Goal: Information Seeking & Learning: Learn about a topic

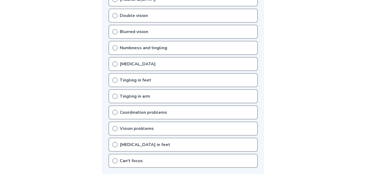
scroll to position [147, 0]
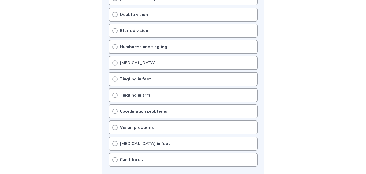
click at [191, 31] on div "Blurred vision" at bounding box center [183, 31] width 149 height 14
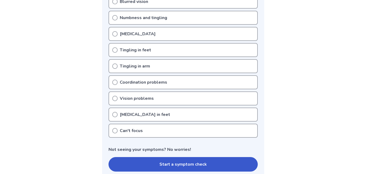
scroll to position [177, 0]
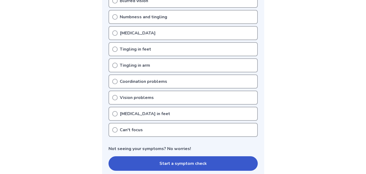
click at [229, 116] on div "Pins and needles in feet" at bounding box center [183, 113] width 149 height 14
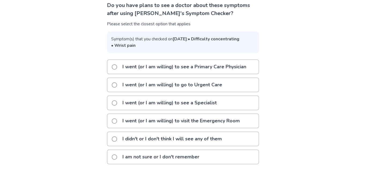
scroll to position [52, 0]
click at [153, 64] on p "I went (or I am willing) to see a Primary Care Physician" at bounding box center [184, 67] width 130 height 14
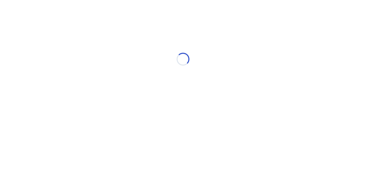
scroll to position [0, 0]
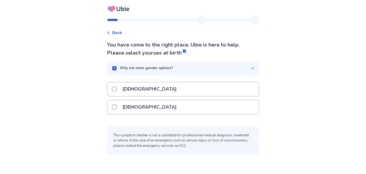
click at [153, 104] on div "[DEMOGRAPHIC_DATA]" at bounding box center [183, 107] width 151 height 14
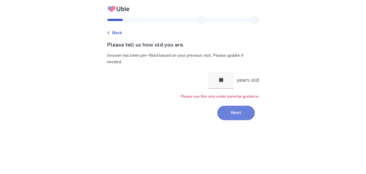
click at [231, 110] on button "Next" at bounding box center [236, 112] width 38 height 14
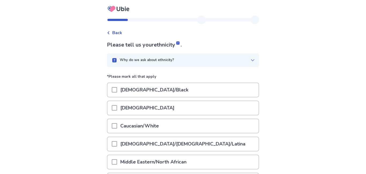
click at [117, 141] on span at bounding box center [114, 143] width 5 height 5
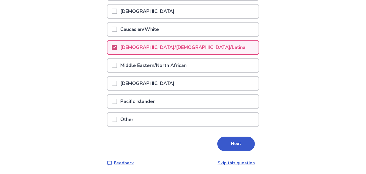
scroll to position [97, 0]
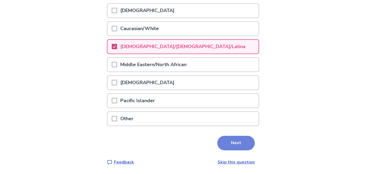
click at [226, 139] on button "Next" at bounding box center [236, 142] width 38 height 14
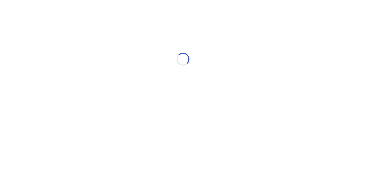
scroll to position [0, 0]
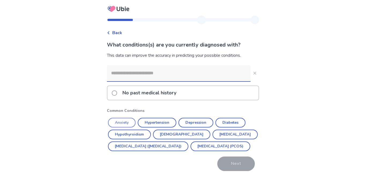
click at [126, 123] on button "Anxiety" at bounding box center [122, 122] width 28 height 10
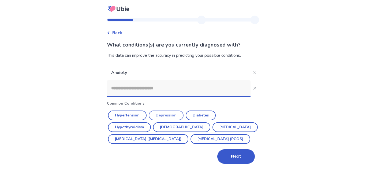
click at [171, 115] on button "Depression" at bounding box center [166, 115] width 35 height 10
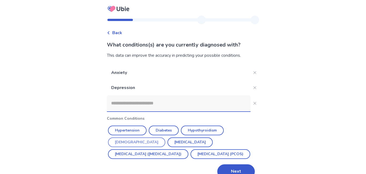
click at [165, 137] on button "[DEMOGRAPHIC_DATA]" at bounding box center [136, 142] width 57 height 10
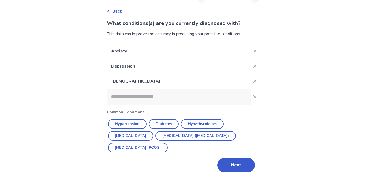
scroll to position [26, 0]
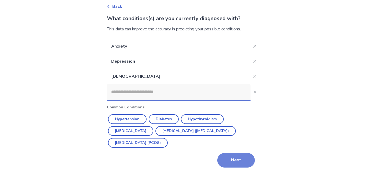
click at [232, 156] on button "Next" at bounding box center [236, 160] width 38 height 14
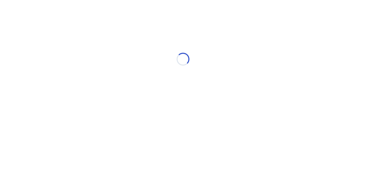
scroll to position [0, 0]
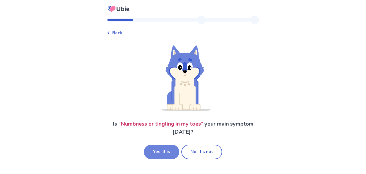
click at [167, 154] on button "Yes, it is" at bounding box center [161, 151] width 35 height 14
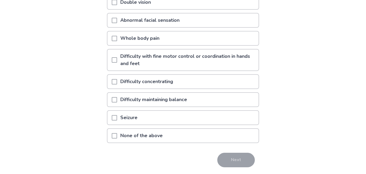
scroll to position [130, 0]
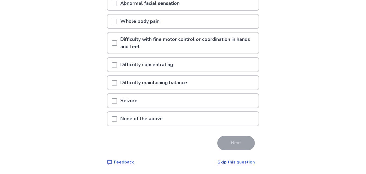
click at [117, 65] on span at bounding box center [114, 64] width 5 height 5
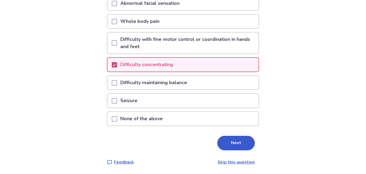
click at [124, 86] on p "Difficulty maintaining balance" at bounding box center [153, 83] width 73 height 14
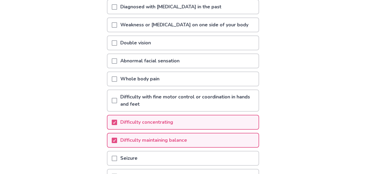
scroll to position [74, 0]
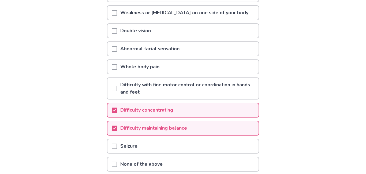
click at [242, 25] on div "Double vision" at bounding box center [183, 31] width 151 height 14
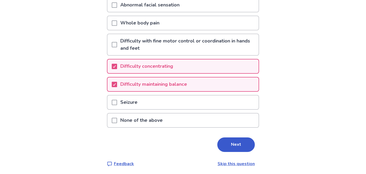
scroll to position [130, 0]
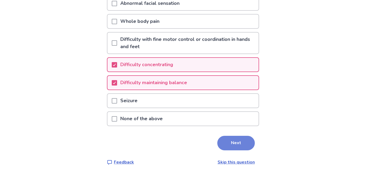
click at [238, 141] on button "Next" at bounding box center [236, 142] width 38 height 14
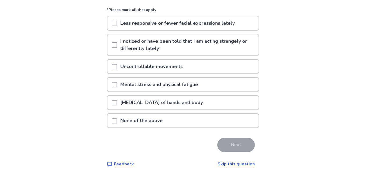
scroll to position [50, 0]
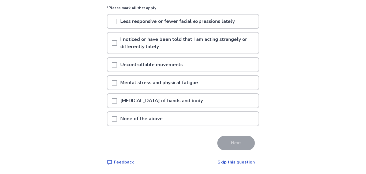
click at [253, 85] on div "Mental stress and physical fatigue" at bounding box center [183, 83] width 151 height 14
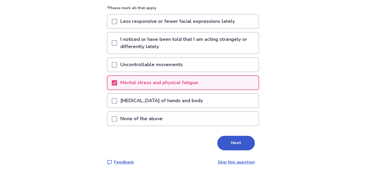
click at [246, 104] on div "[MEDICAL_DATA] of hands and body" at bounding box center [183, 101] width 151 height 14
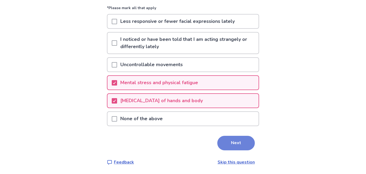
click at [242, 144] on button "Next" at bounding box center [236, 142] width 38 height 14
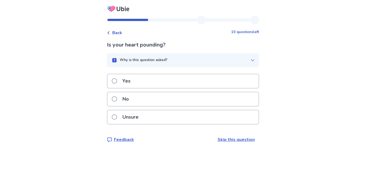
click at [235, 83] on div "Yes" at bounding box center [183, 81] width 151 height 14
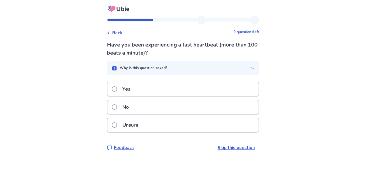
click at [214, 127] on div "Unsure" at bounding box center [183, 125] width 151 height 14
click at [190, 102] on div "No" at bounding box center [183, 107] width 151 height 14
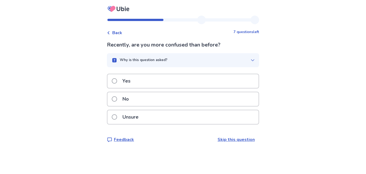
click at [210, 119] on div "Unsure" at bounding box center [183, 117] width 151 height 14
click at [213, 84] on div "Yes" at bounding box center [183, 81] width 151 height 14
click at [205, 99] on div "No" at bounding box center [183, 99] width 151 height 14
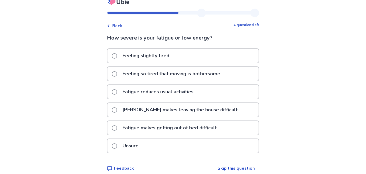
scroll to position [13, 0]
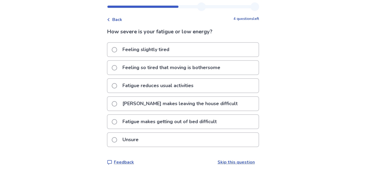
click at [222, 70] on p "Feeling so tired that moving is bothersome" at bounding box center [171, 68] width 104 height 14
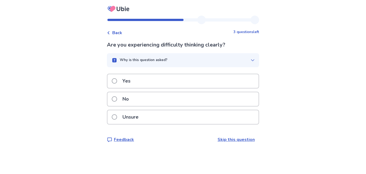
click at [187, 82] on div "Yes" at bounding box center [183, 81] width 151 height 14
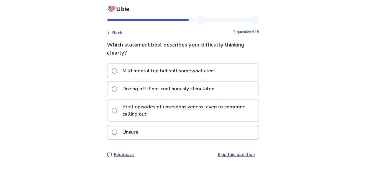
click at [230, 112] on p "Brief episodes of unresponsiveness, even to someone calling out" at bounding box center [188, 110] width 139 height 21
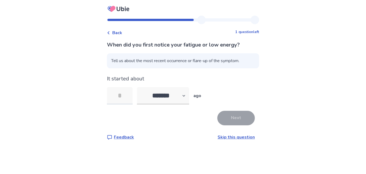
click at [126, 92] on input "tel" at bounding box center [120, 95] width 26 height 17
click at [176, 95] on select "******* ****** ******* ******** *******" at bounding box center [163, 95] width 52 height 17
select select "*"
click at [140, 87] on select "******* ****** ******* ******** *******" at bounding box center [163, 95] width 52 height 17
click at [131, 91] on input "tel" at bounding box center [120, 95] width 26 height 17
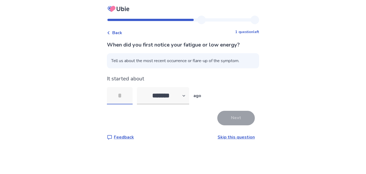
type input "*"
type input "**"
click at [230, 113] on button "Next" at bounding box center [236, 117] width 38 height 14
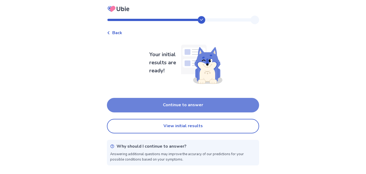
click at [241, 99] on button "Continue to answer" at bounding box center [183, 105] width 152 height 14
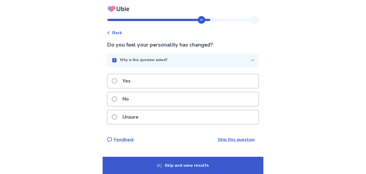
click at [188, 120] on div "Unsure" at bounding box center [183, 117] width 151 height 14
click at [219, 88] on div "Yes" at bounding box center [183, 81] width 151 height 14
click at [240, 76] on div "Yes" at bounding box center [183, 81] width 151 height 14
click at [166, 102] on div "No" at bounding box center [183, 99] width 151 height 14
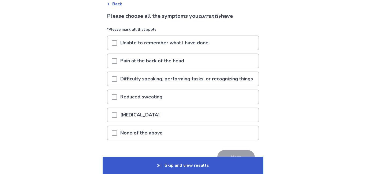
scroll to position [29, 0]
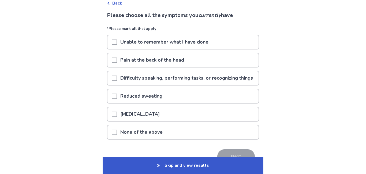
click at [116, 40] on span at bounding box center [114, 41] width 5 height 5
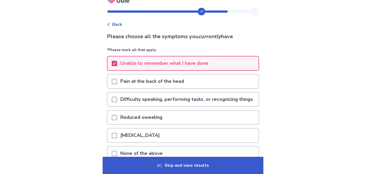
scroll to position [8, 0]
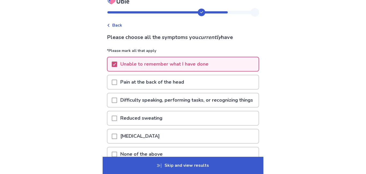
click at [163, 79] on p "Pain at the back of the head" at bounding box center [152, 82] width 70 height 14
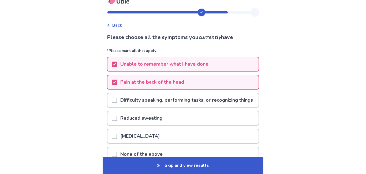
click at [184, 81] on p "Pain at the back of the head" at bounding box center [152, 82] width 70 height 14
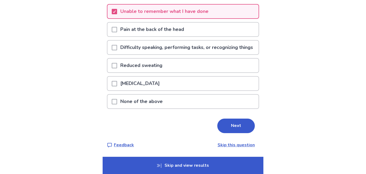
scroll to position [67, 0]
click at [216, 7] on div "Unable to remember what I have done" at bounding box center [183, 12] width 151 height 14
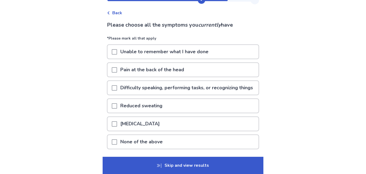
click at [242, 57] on div "Unable to remember what I have done" at bounding box center [183, 52] width 151 height 14
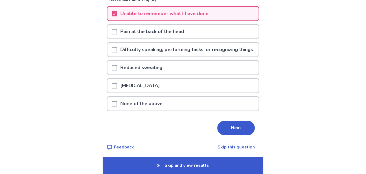
scroll to position [59, 0]
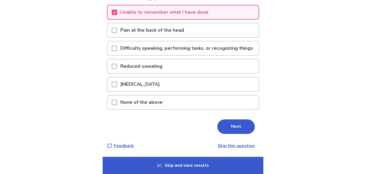
click at [241, 17] on div "Unable to remember what I have done" at bounding box center [183, 12] width 151 height 14
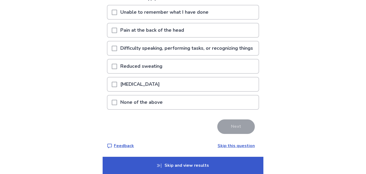
click at [238, 13] on div "Unable to remember what I have done" at bounding box center [183, 12] width 151 height 14
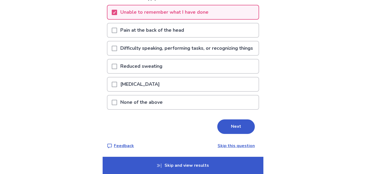
click at [232, 11] on div "Unable to remember what I have done" at bounding box center [183, 12] width 151 height 14
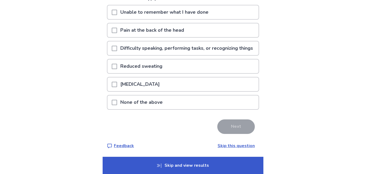
click at [210, 109] on div "None of the above" at bounding box center [183, 102] width 151 height 14
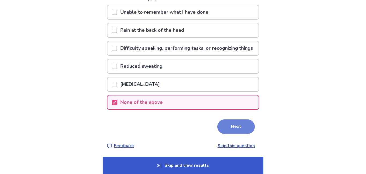
click at [243, 134] on button "Next" at bounding box center [236, 126] width 38 height 14
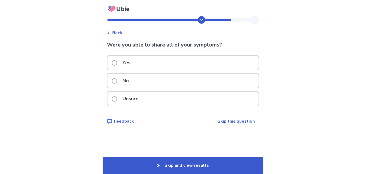
click at [234, 102] on div "Unsure" at bounding box center [183, 99] width 151 height 14
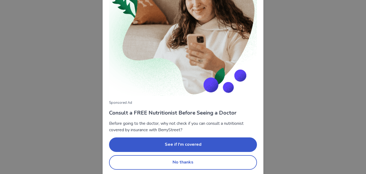
scroll to position [61, 0]
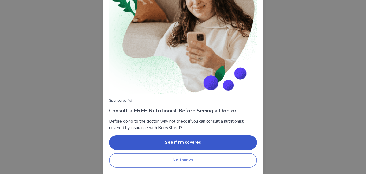
click at [223, 162] on button "No thanks" at bounding box center [183, 160] width 148 height 14
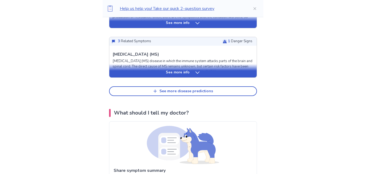
scroll to position [282, 0]
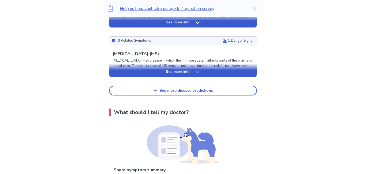
click at [238, 75] on div "See more info" at bounding box center [182, 69] width 147 height 13
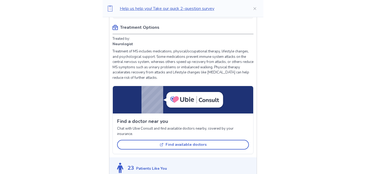
scroll to position [522, 0]
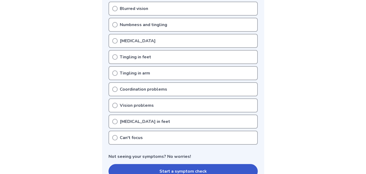
scroll to position [170, 0]
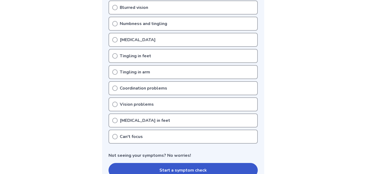
click at [115, 40] on icon at bounding box center [114, 39] width 5 height 5
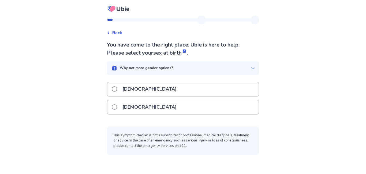
click at [117, 106] on span at bounding box center [114, 106] width 5 height 5
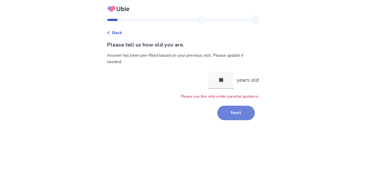
click at [225, 113] on button "Next" at bounding box center [236, 112] width 38 height 14
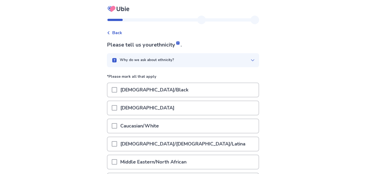
click at [152, 144] on p "[DEMOGRAPHIC_DATA]/[DEMOGRAPHIC_DATA]/Latina" at bounding box center [183, 144] width 132 height 14
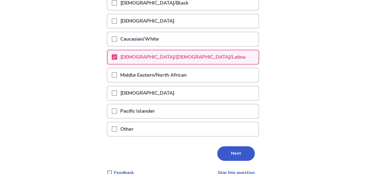
scroll to position [97, 0]
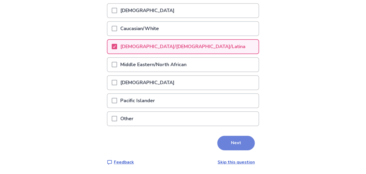
click at [227, 139] on button "Next" at bounding box center [236, 142] width 38 height 14
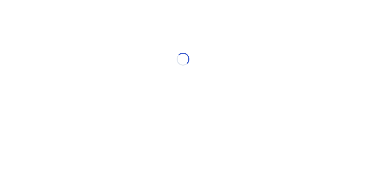
scroll to position [0, 0]
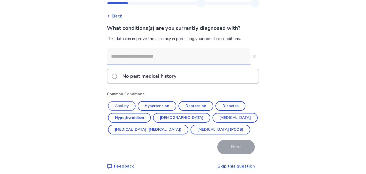
click at [125, 104] on button "Anxiety" at bounding box center [122, 106] width 28 height 10
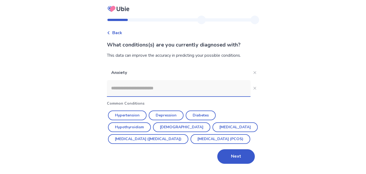
scroll to position [8, 0]
click at [178, 110] on button "Depression" at bounding box center [166, 115] width 35 height 10
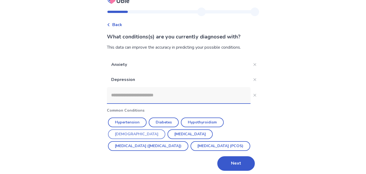
click at [165, 129] on button "[DEMOGRAPHIC_DATA]" at bounding box center [136, 134] width 57 height 10
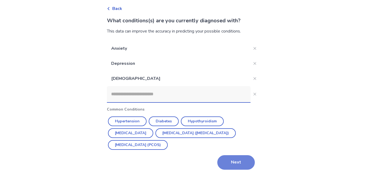
scroll to position [26, 0]
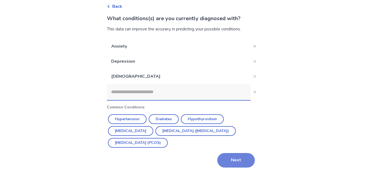
click at [237, 159] on button "Next" at bounding box center [236, 160] width 38 height 14
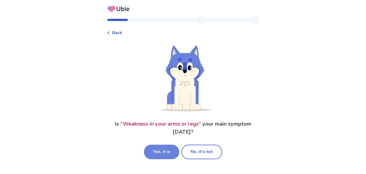
click at [160, 148] on button "Yes, it is" at bounding box center [161, 151] width 35 height 14
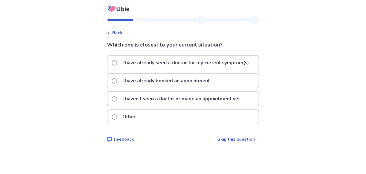
click at [192, 98] on p "I haven't seen a doctor or made an appointment yet" at bounding box center [181, 99] width 124 height 14
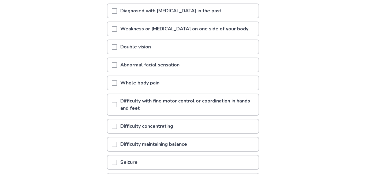
scroll to position [65, 0]
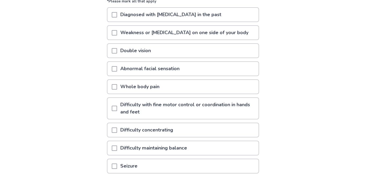
click at [117, 51] on span at bounding box center [114, 50] width 5 height 5
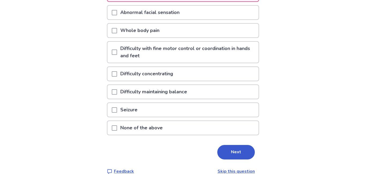
scroll to position [122, 0]
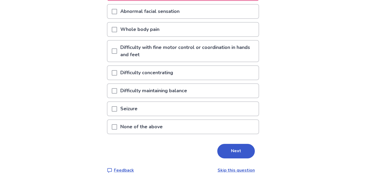
click at [117, 68] on div at bounding box center [114, 73] width 5 height 14
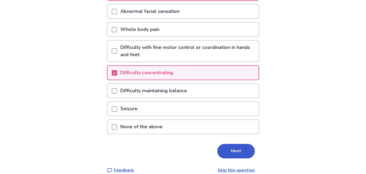
click at [122, 86] on p "Difficulty maintaining balance" at bounding box center [153, 91] width 73 height 14
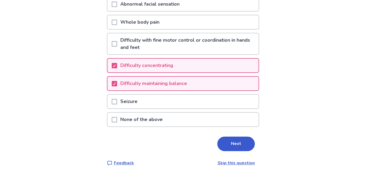
scroll to position [130, 0]
click at [220, 137] on button "Next" at bounding box center [236, 143] width 38 height 14
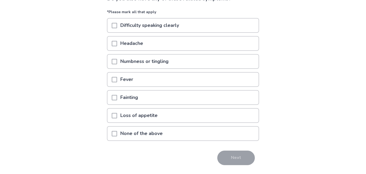
scroll to position [46, 0]
click at [143, 47] on p "Headache" at bounding box center [131, 43] width 29 height 14
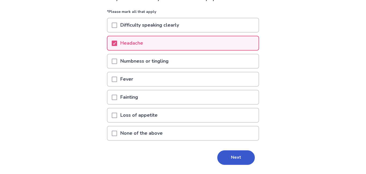
click at [155, 57] on p "Numbness or tingling" at bounding box center [144, 61] width 55 height 14
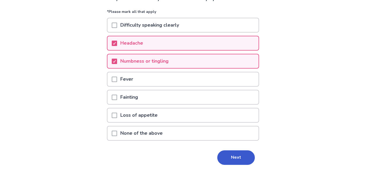
click at [166, 23] on p "Difficulty speaking clearly" at bounding box center [149, 25] width 65 height 14
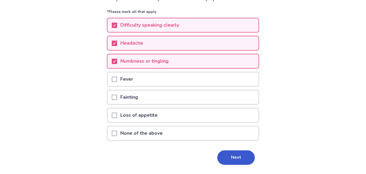
click at [160, 118] on p "Loss of appetite" at bounding box center [139, 115] width 44 height 14
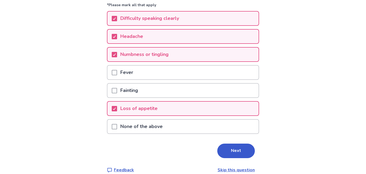
scroll to position [55, 0]
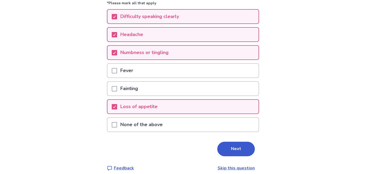
click at [232, 157] on div "Do you also have any of these related symptoms? *Please mark all that apply Dif…" at bounding box center [183, 78] width 152 height 185
click at [230, 154] on button "Next" at bounding box center [236, 148] width 38 height 14
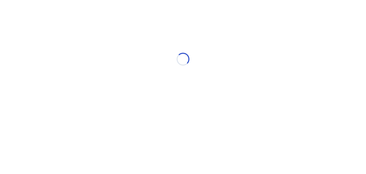
scroll to position [0, 0]
select select "*"
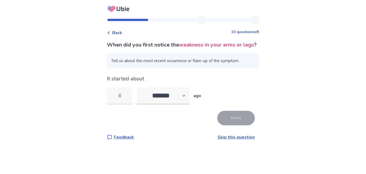
click at [125, 100] on input "tel" at bounding box center [120, 95] width 26 height 17
type input "*"
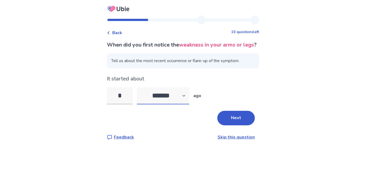
click at [189, 104] on select "******* ****** ******* ******** *******" at bounding box center [163, 95] width 52 height 17
click at [171, 95] on select "******* ****** ******* ******** *******" at bounding box center [163, 95] width 52 height 17
select select "*"
click at [140, 95] on select "******* ****** ******* ******** *******" at bounding box center [163, 95] width 52 height 17
click at [124, 102] on input "*" at bounding box center [120, 95] width 26 height 17
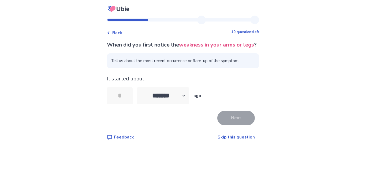
type input "*"
click at [239, 121] on button "Next" at bounding box center [236, 117] width 38 height 14
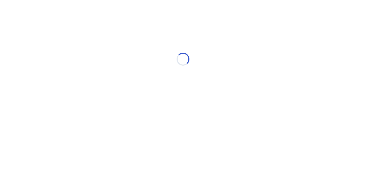
select select "*"
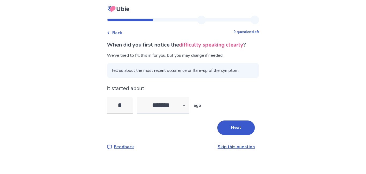
type input "*"
click at [172, 107] on select "******* ****** ******* ******** *******" at bounding box center [163, 105] width 52 height 17
select select "*"
click at [140, 97] on select "******* ****** ******* ******** *******" at bounding box center [163, 105] width 52 height 17
click at [220, 130] on button "Next" at bounding box center [236, 127] width 38 height 14
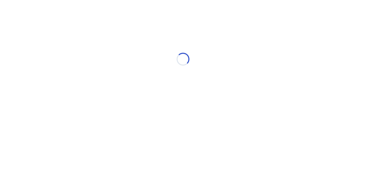
select select "*"
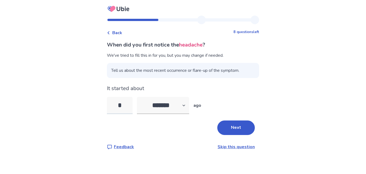
click at [127, 109] on input "*" at bounding box center [120, 105] width 26 height 17
type input "*"
click at [237, 125] on button "Next" at bounding box center [236, 127] width 38 height 14
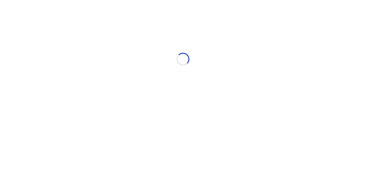
select select "*"
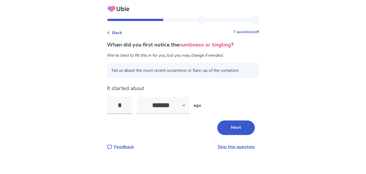
type input "*"
click at [167, 104] on select "******* ****** ******* ******** *******" at bounding box center [163, 105] width 52 height 17
select select "*"
click at [140, 97] on select "******* ****** ******* ******** *******" at bounding box center [163, 105] width 52 height 17
click at [237, 127] on button "Next" at bounding box center [236, 127] width 38 height 14
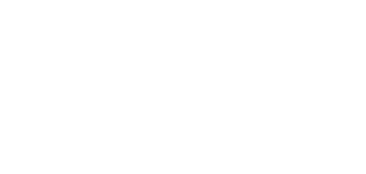
select select "*"
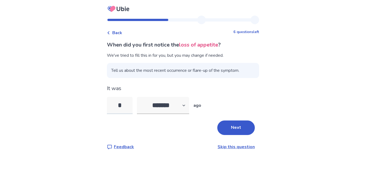
click at [133, 103] on input "*" at bounding box center [120, 105] width 26 height 17
click at [128, 107] on input "*" at bounding box center [120, 105] width 26 height 17
type input "*"
click at [171, 111] on select "******* ****** ******* ******** *******" at bounding box center [163, 105] width 52 height 17
select select "*"
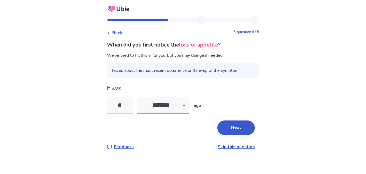
click at [140, 97] on select "******* ****** ******* ******** *******" at bounding box center [163, 105] width 52 height 17
click at [228, 127] on button "Next" at bounding box center [236, 127] width 38 height 14
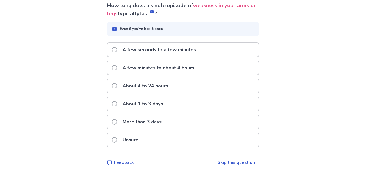
scroll to position [39, 0]
click at [234, 65] on div "A few minutes to about 4 hours" at bounding box center [183, 68] width 151 height 14
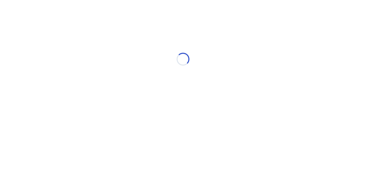
scroll to position [0, 0]
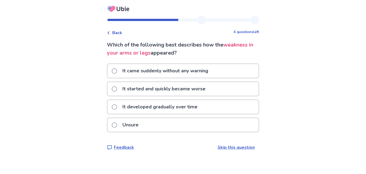
click at [116, 30] on span "Back" at bounding box center [117, 32] width 10 height 6
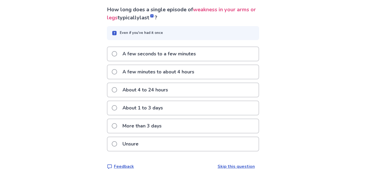
scroll to position [35, 0]
click at [162, 71] on p "A few minutes to about 4 hours" at bounding box center [158, 72] width 78 height 14
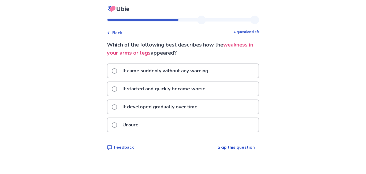
click at [182, 88] on p "It started and quickly became worse" at bounding box center [164, 89] width 90 height 14
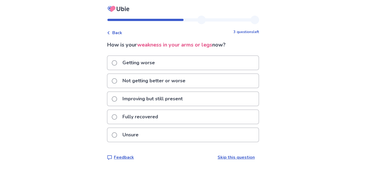
click at [169, 84] on p "Not getting better or worse" at bounding box center [153, 81] width 69 height 14
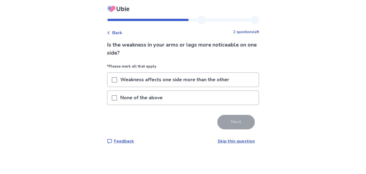
click at [196, 79] on p "Weakness affects one side more than the other" at bounding box center [174, 80] width 115 height 14
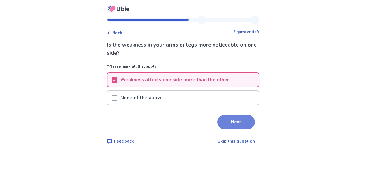
click at [230, 124] on button "Next" at bounding box center [236, 122] width 38 height 14
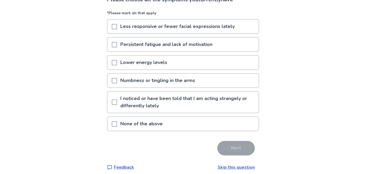
scroll to position [45, 0]
click at [200, 42] on p "Persistent fatigue and lack of motivation" at bounding box center [166, 44] width 99 height 14
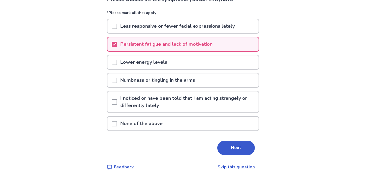
click at [196, 62] on div "Lower energy levels" at bounding box center [183, 62] width 151 height 14
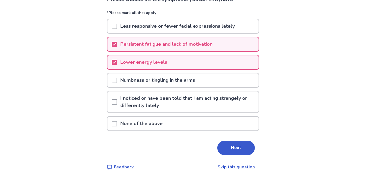
scroll to position [50, 0]
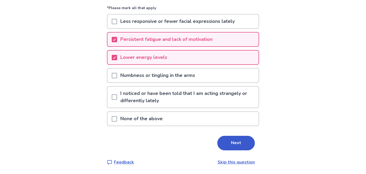
click at [175, 77] on p "Numbness or tingling in the arms" at bounding box center [157, 75] width 81 height 14
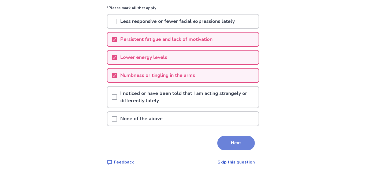
click at [221, 137] on button "Next" at bounding box center [236, 142] width 38 height 14
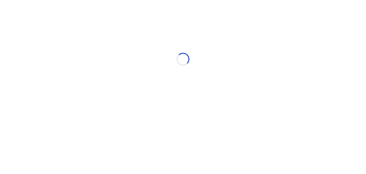
scroll to position [0, 0]
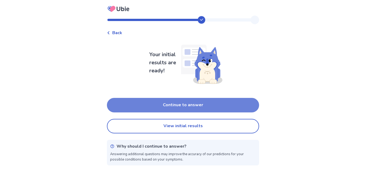
click at [222, 106] on button "Continue to answer" at bounding box center [183, 105] width 152 height 14
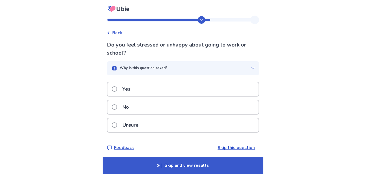
scroll to position [3, 0]
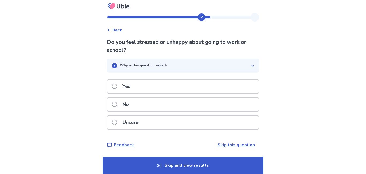
click at [217, 81] on div "Yes" at bounding box center [183, 86] width 151 height 14
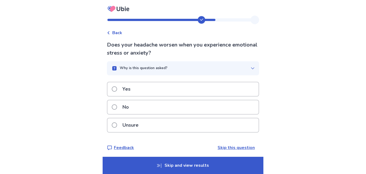
scroll to position [3, 0]
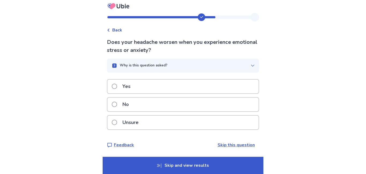
click at [178, 119] on div "Unsure" at bounding box center [183, 122] width 151 height 14
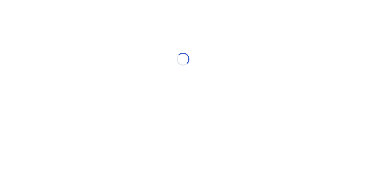
scroll to position [0, 0]
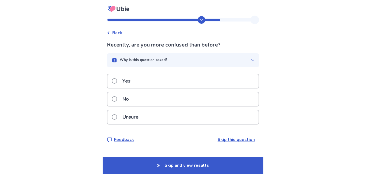
click at [170, 80] on div "Yes" at bounding box center [183, 81] width 151 height 14
click at [169, 79] on div "Yes" at bounding box center [183, 81] width 151 height 14
click at [153, 101] on div "No" at bounding box center [183, 99] width 151 height 14
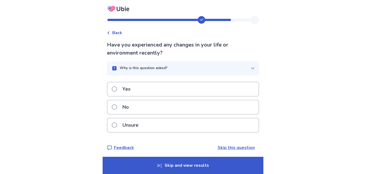
scroll to position [3, 0]
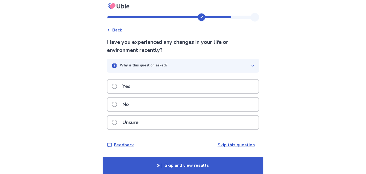
click at [150, 87] on div "Yes" at bounding box center [183, 86] width 151 height 14
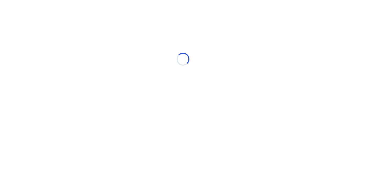
scroll to position [0, 0]
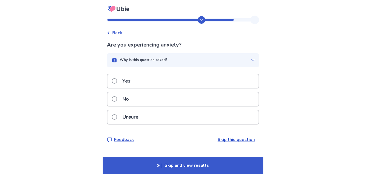
click at [150, 87] on div "Yes" at bounding box center [183, 81] width 151 height 14
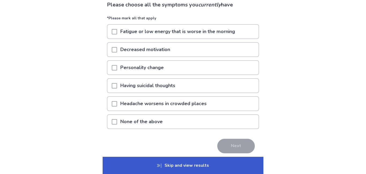
scroll to position [41, 0]
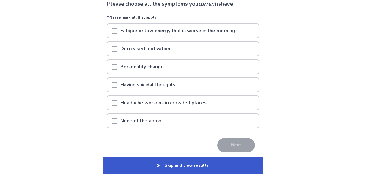
click at [186, 34] on p "Fatigue or low energy that is worse in the morning" at bounding box center [177, 31] width 121 height 14
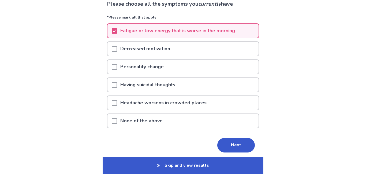
click at [179, 56] on div "Decreased motivation" at bounding box center [183, 50] width 152 height 18
click at [179, 54] on div "Decreased motivation" at bounding box center [183, 49] width 151 height 14
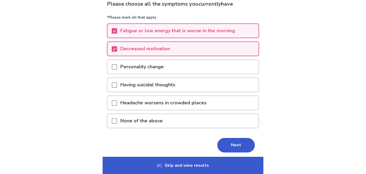
click at [165, 68] on p "Personality change" at bounding box center [142, 67] width 50 height 14
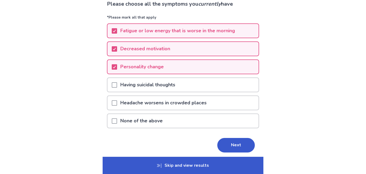
click at [203, 62] on div "Personality change" at bounding box center [183, 67] width 151 height 14
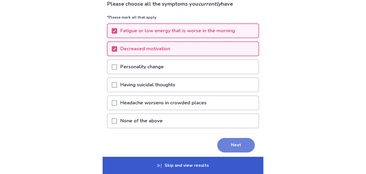
click at [224, 141] on button "Next" at bounding box center [236, 145] width 38 height 14
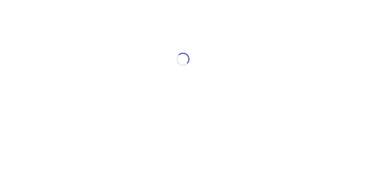
scroll to position [0, 0]
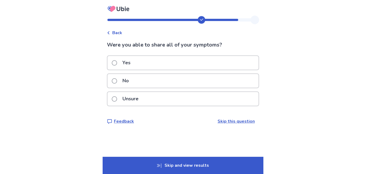
click at [180, 83] on div "No" at bounding box center [183, 81] width 151 height 14
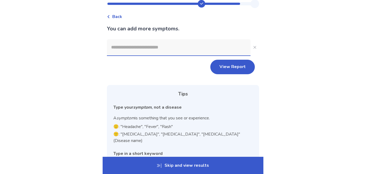
scroll to position [17, 0]
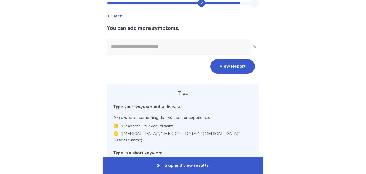
click at [162, 49] on input at bounding box center [179, 47] width 144 height 16
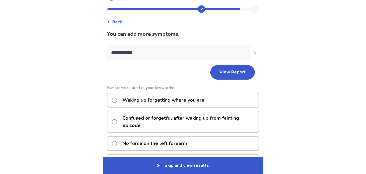
scroll to position [0, 0]
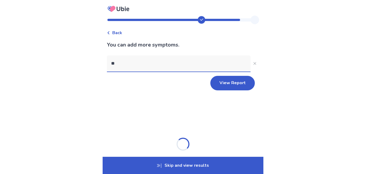
type input "*"
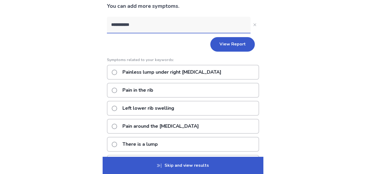
scroll to position [38, 0]
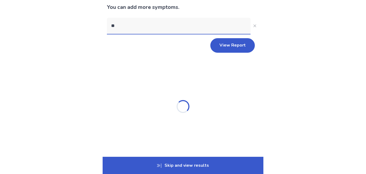
type input "*"
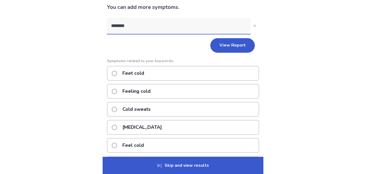
type input "*********"
click at [136, 72] on p "Feet cold" at bounding box center [133, 73] width 28 height 14
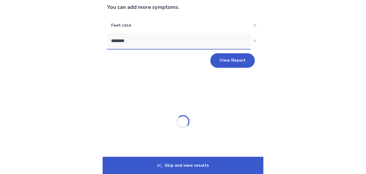
type input "*********"
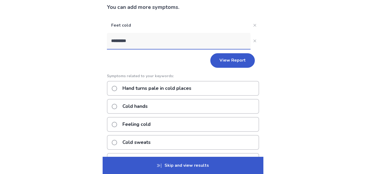
click at [144, 103] on p "Cold hands" at bounding box center [135, 106] width 32 height 14
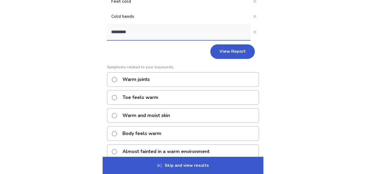
scroll to position [61, 0]
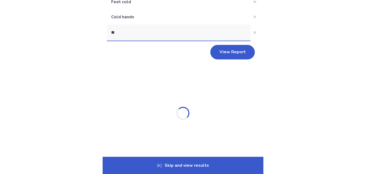
type input "*"
type input "**********"
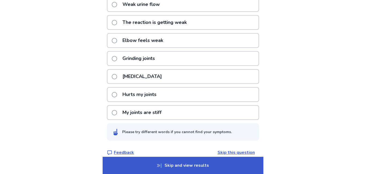
scroll to position [190, 0]
click at [149, 93] on p "Hurts my joints" at bounding box center [139, 94] width 40 height 14
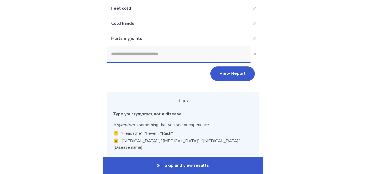
scroll to position [54, 0]
click at [222, 73] on button "View Report" at bounding box center [233, 74] width 45 height 14
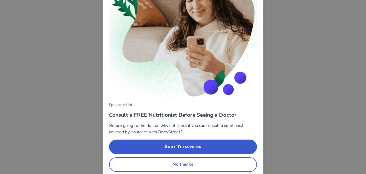
scroll to position [61, 0]
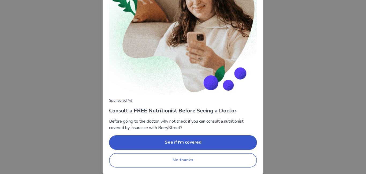
click at [176, 162] on button "No thanks" at bounding box center [183, 160] width 148 height 14
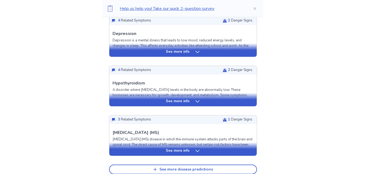
scroll to position [204, 0]
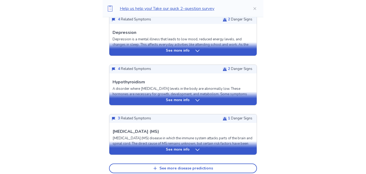
click at [136, 101] on div "See more info" at bounding box center [182, 99] width 147 height 5
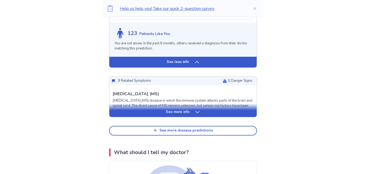
scroll to position [584, 0]
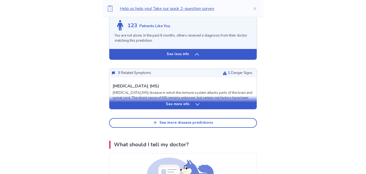
click at [139, 96] on div "See more info" at bounding box center [182, 101] width 147 height 13
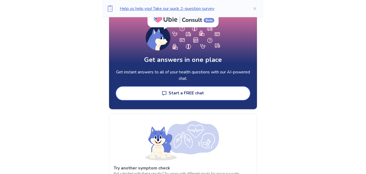
scroll to position [1480, 0]
